Goal: Obtain resource: Obtain resource

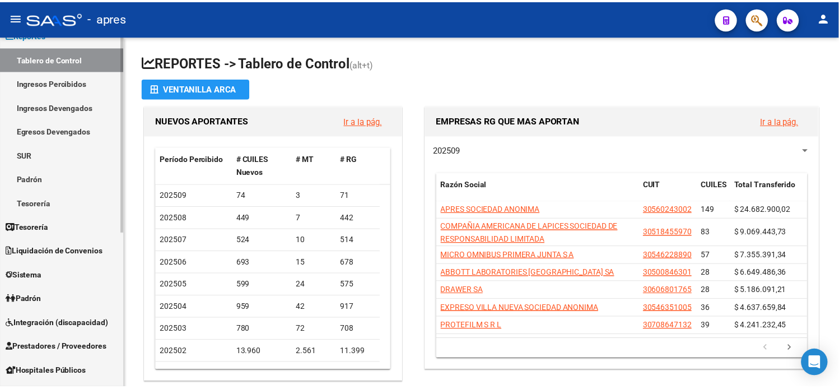
scroll to position [186, 0]
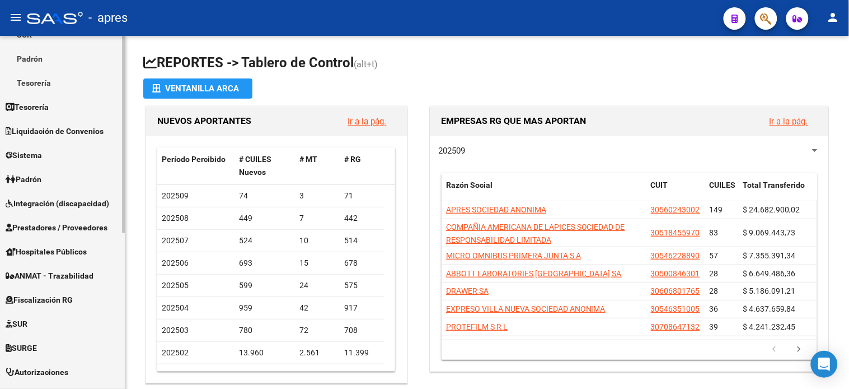
click at [47, 301] on span "Fiscalización RG" at bounding box center [39, 299] width 67 height 12
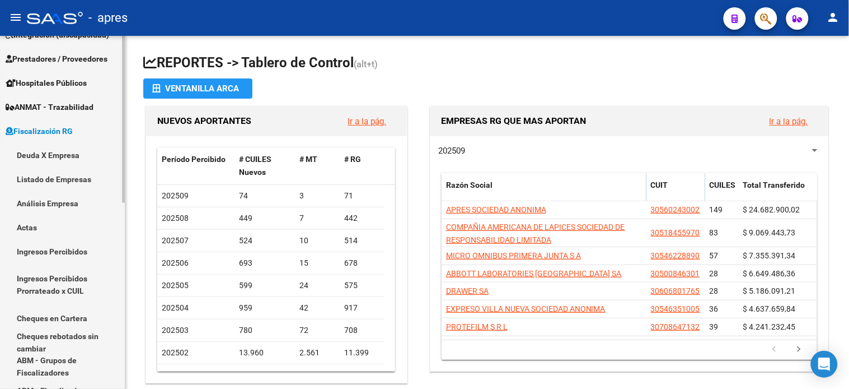
click at [52, 157] on link "Deuda X Empresa" at bounding box center [62, 155] width 125 height 24
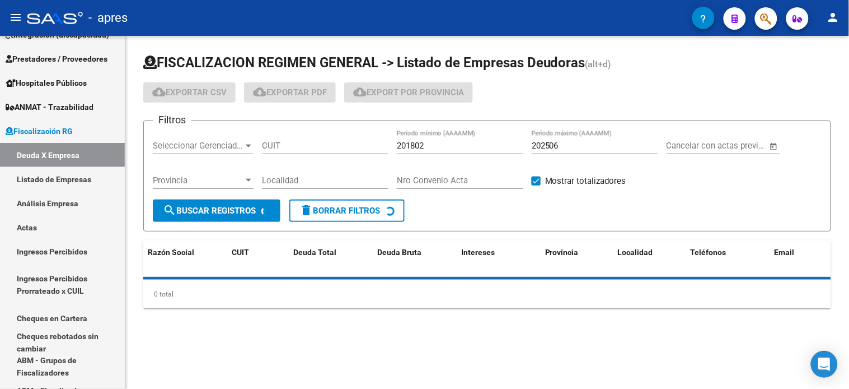
click at [568, 144] on input "202506" at bounding box center [595, 146] width 127 height 10
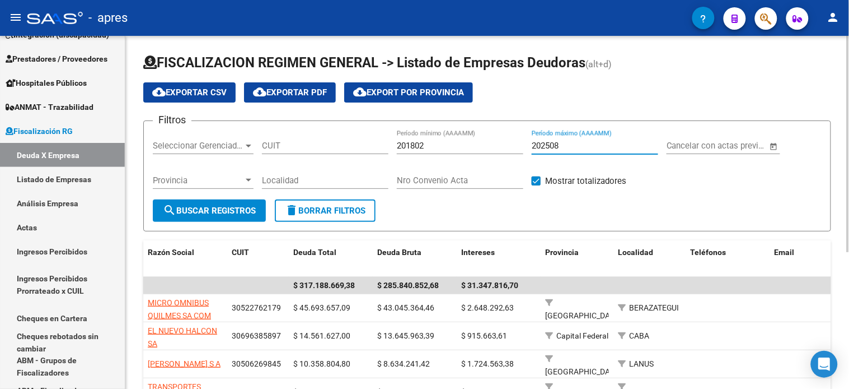
type input "202508"
click at [333, 142] on input "CUIT" at bounding box center [325, 146] width 127 height 10
type input "27-26819975-1"
click at [221, 200] on button "search Buscar Registros" at bounding box center [209, 210] width 113 height 22
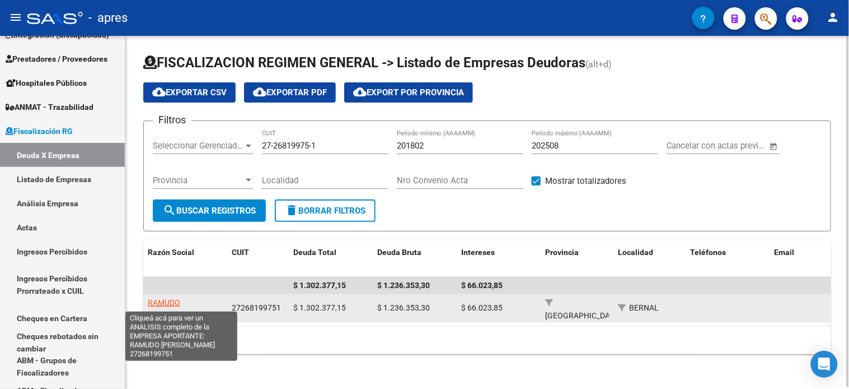
click at [186, 301] on span "RAMUDO DANIELA" at bounding box center [178, 309] width 60 height 22
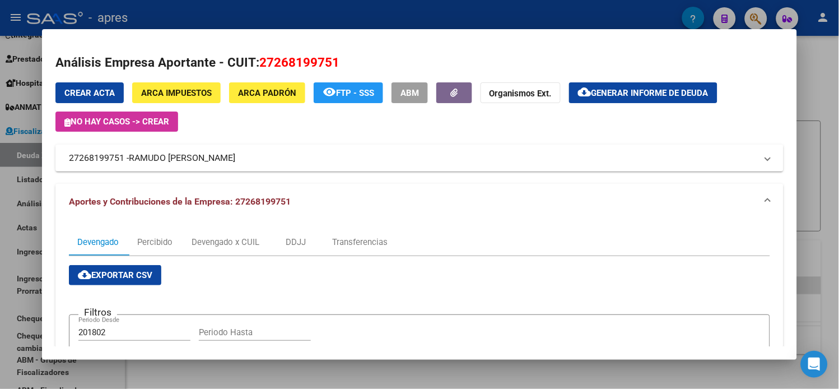
click at [611, 91] on span "Generar informe de deuda" at bounding box center [649, 93] width 117 height 10
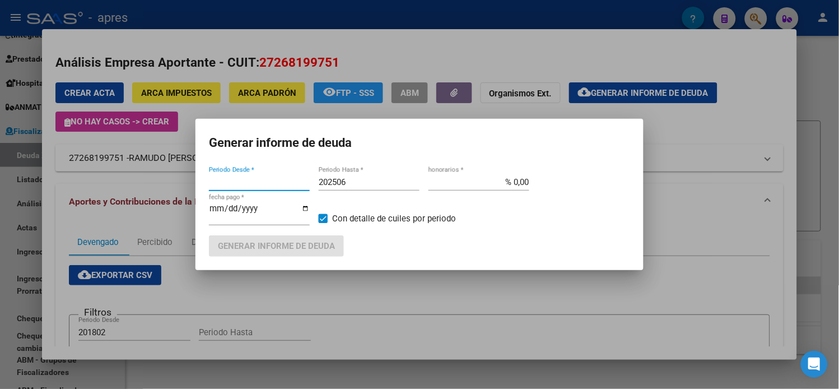
type input "201802"
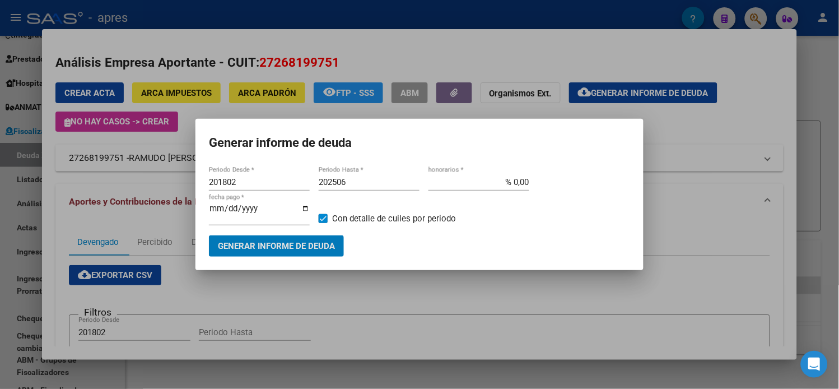
click at [354, 186] on input "202506" at bounding box center [369, 182] width 101 height 10
type input "202508"
click at [272, 250] on button "Generar informe de deuda" at bounding box center [276, 245] width 135 height 21
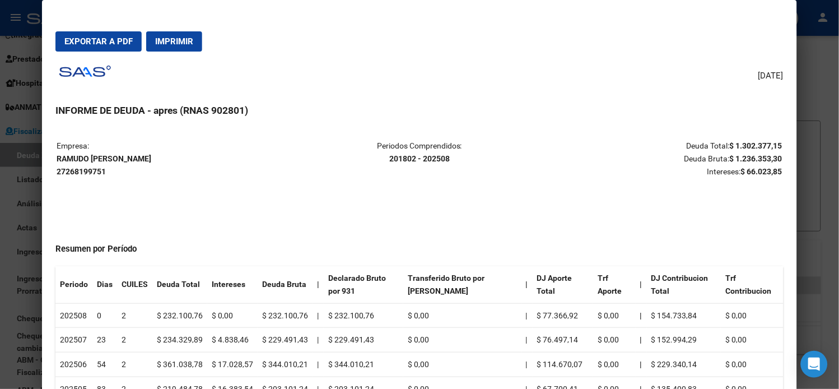
click at [100, 45] on span "Exportar a PDF" at bounding box center [98, 41] width 68 height 10
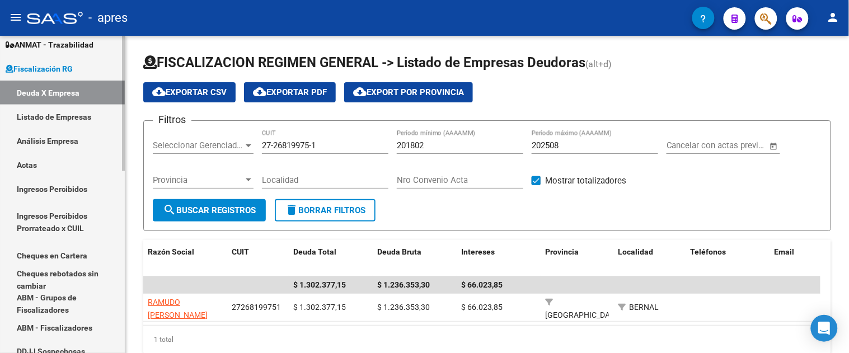
scroll to position [427, 0]
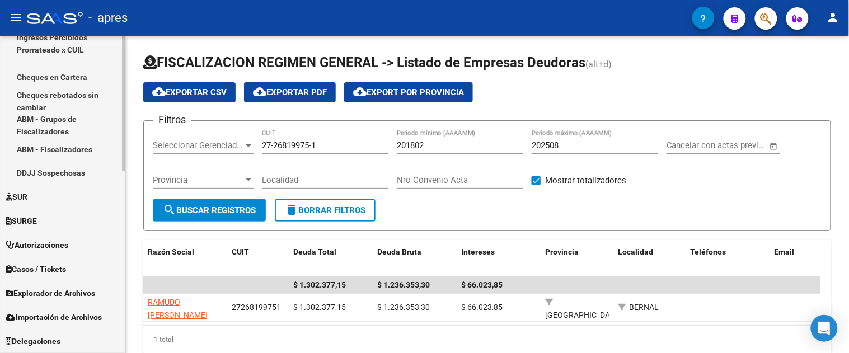
click at [53, 297] on span "Explorador de Archivos" at bounding box center [51, 294] width 90 height 12
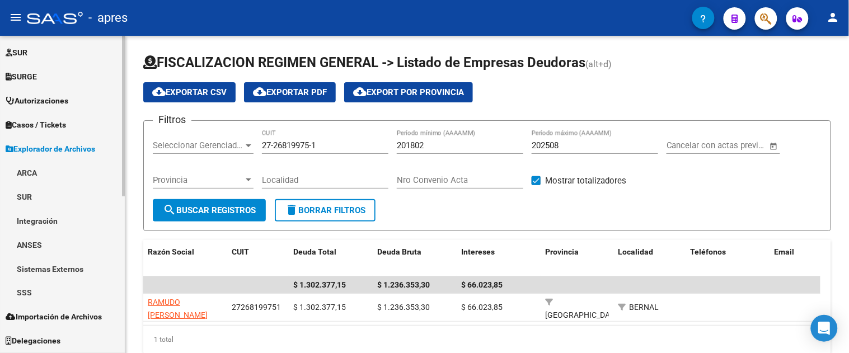
scroll to position [288, 0]
click at [48, 170] on link "ARCA" at bounding box center [62, 173] width 125 height 24
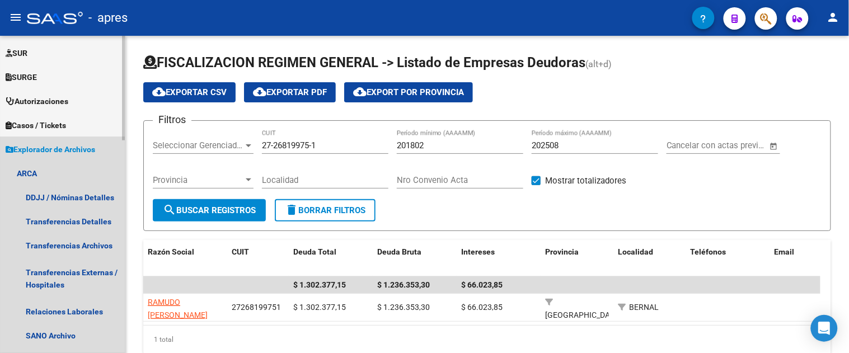
click at [43, 152] on span "Explorador de Archivos" at bounding box center [51, 149] width 90 height 12
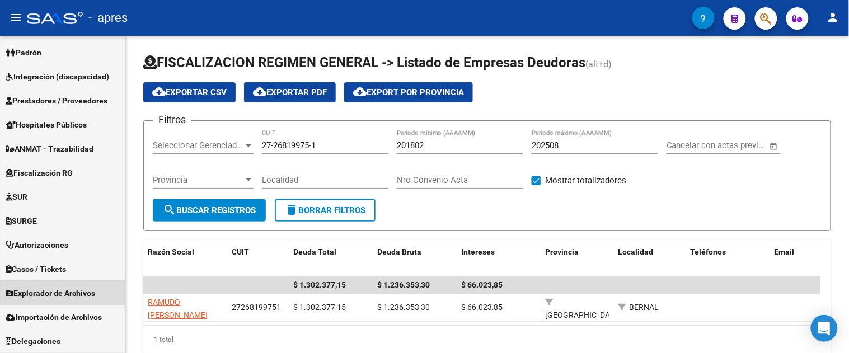
scroll to position [165, 0]
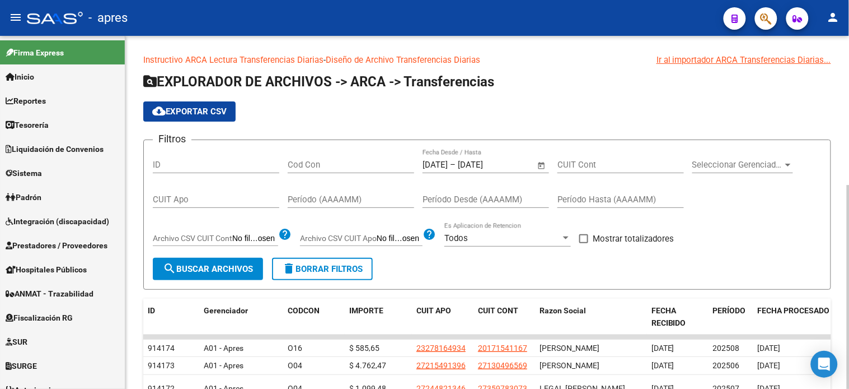
click at [831, 125] on app-list-header "EXPLORADOR DE ARCHIVOS -> ARCA -> Transferencias cloud_download Exportar CSV Fi…" at bounding box center [487, 181] width 688 height 217
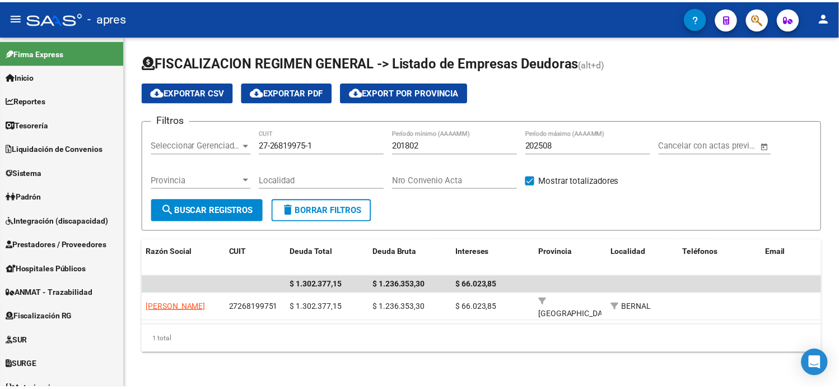
scroll to position [109, 0]
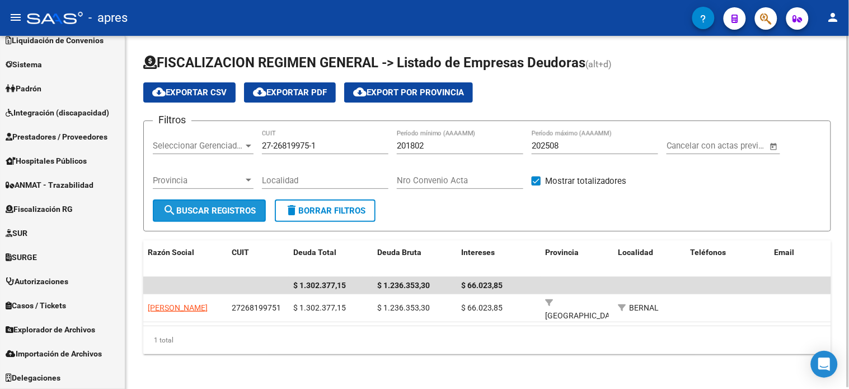
click at [231, 204] on button "search Buscar Registros" at bounding box center [209, 210] width 113 height 22
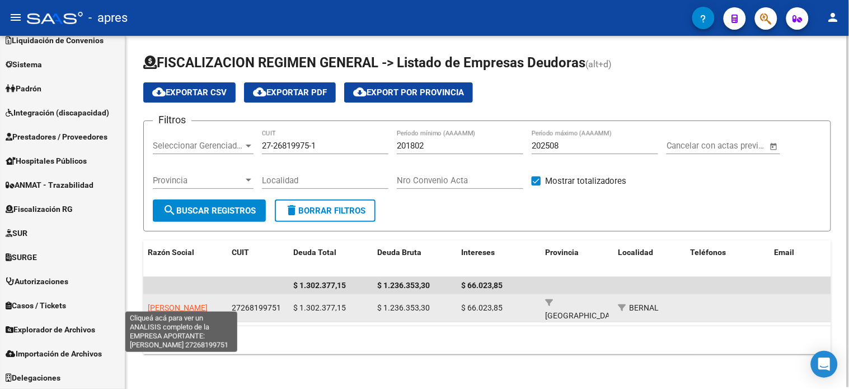
click at [186, 305] on span "RAMUDO DANIELA" at bounding box center [178, 307] width 60 height 9
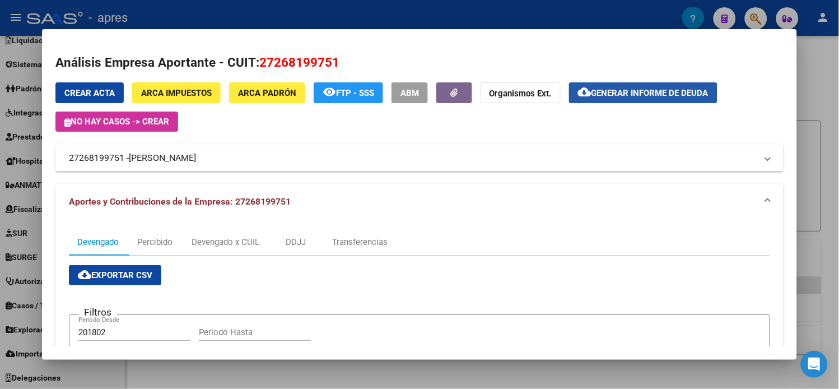
click at [639, 91] on span "Generar informe de deuda" at bounding box center [649, 93] width 117 height 10
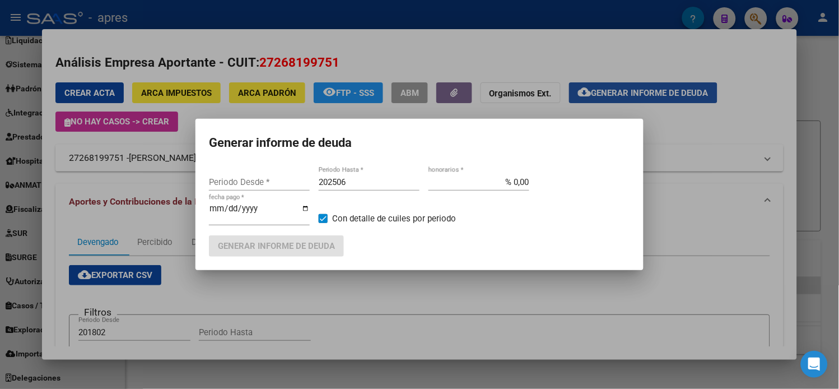
type input "201802"
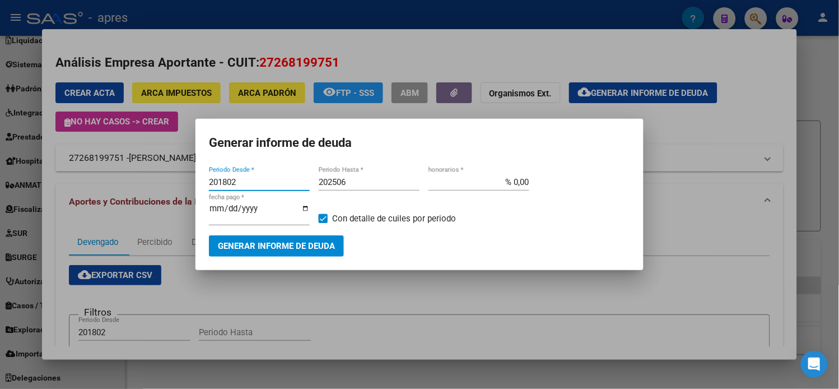
click at [353, 187] on input "202506" at bounding box center [369, 182] width 101 height 10
type input "202505"
click at [315, 241] on span "Generar informe de deuda" at bounding box center [276, 246] width 117 height 10
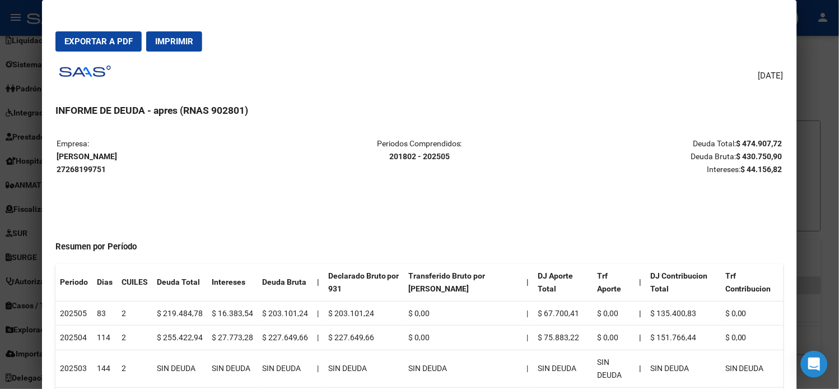
scroll to position [0, 0]
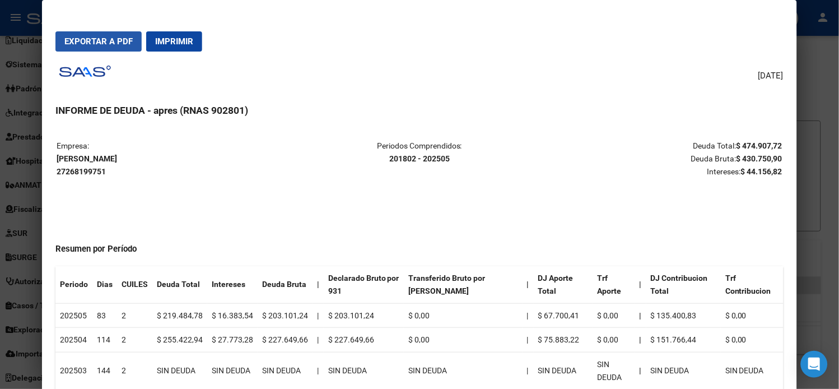
click at [93, 41] on span "Exportar a PDF" at bounding box center [98, 41] width 68 height 10
